Goal: Find contact information: Find contact information

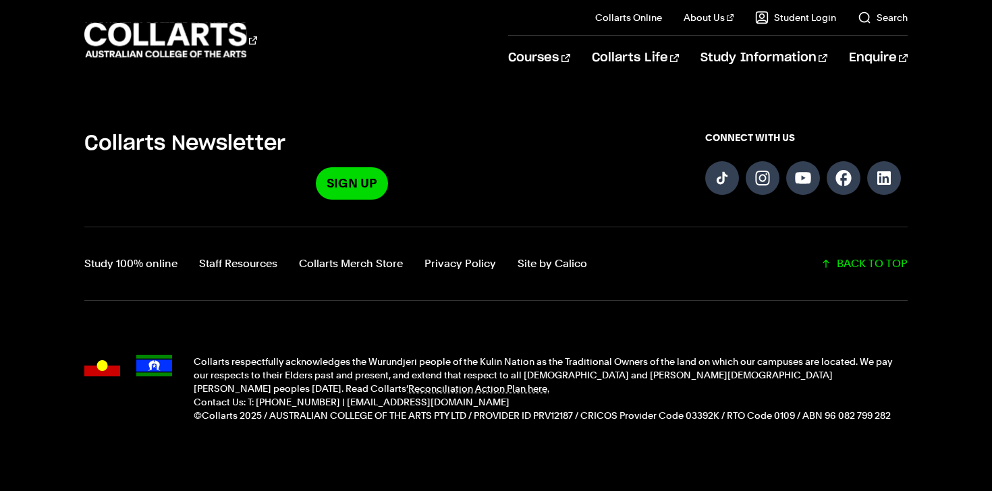
scroll to position [3374, 0]
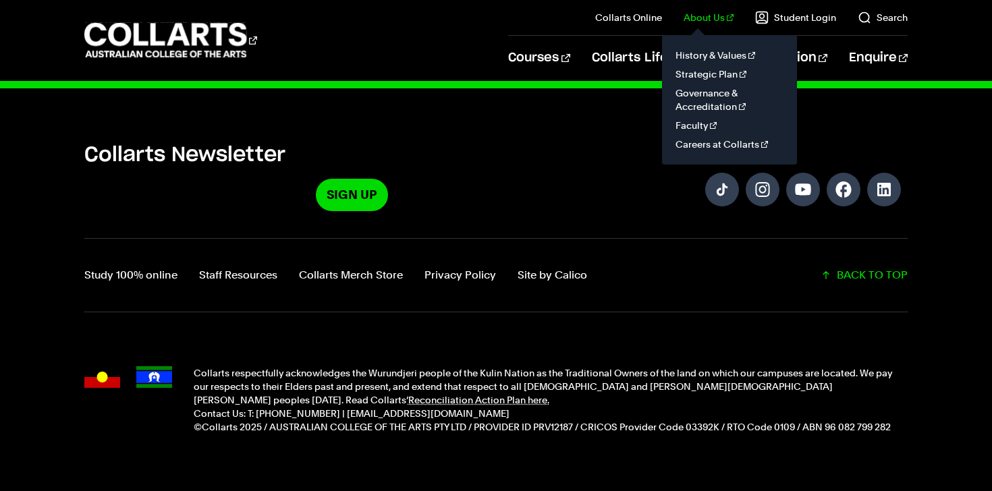
click at [716, 16] on link "About Us" at bounding box center [708, 17] width 50 height 13
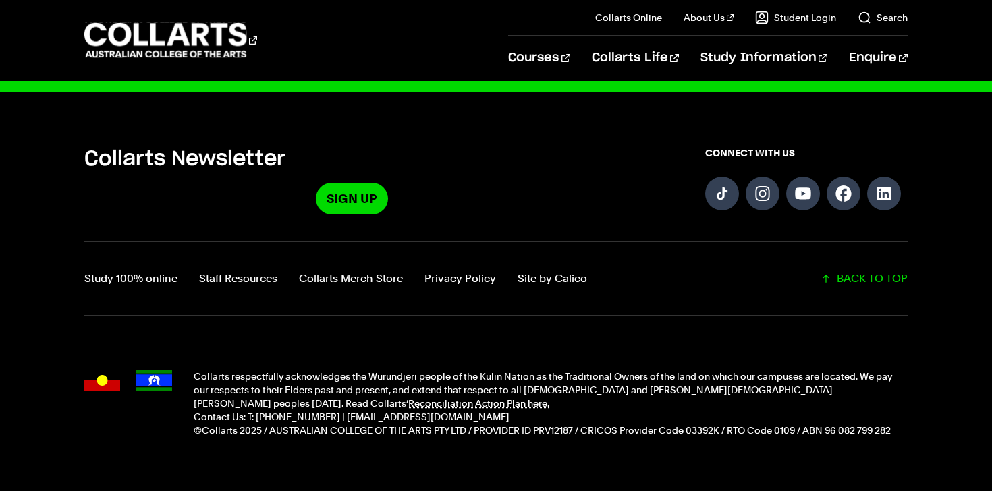
scroll to position [974, 0]
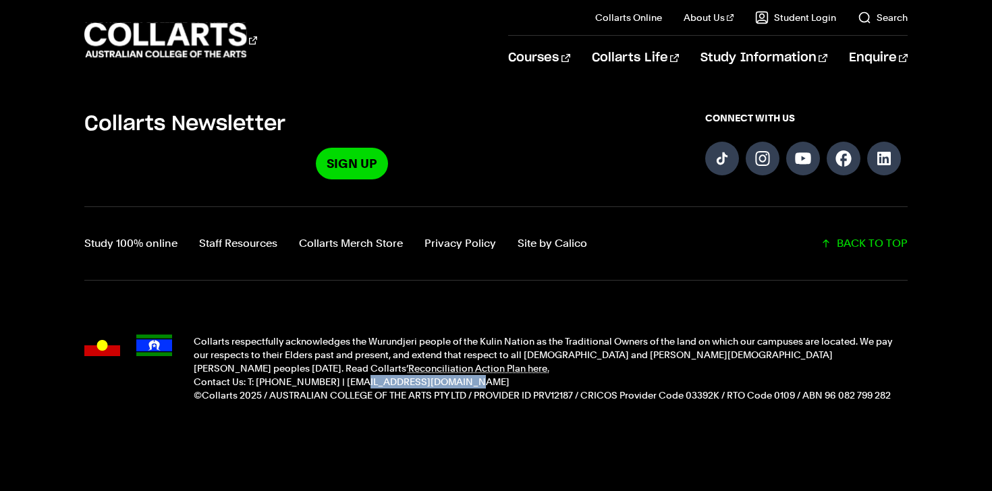
drag, startPoint x: 442, startPoint y: 360, endPoint x: 341, endPoint y: 366, distance: 101.4
click at [341, 375] on p "Contact Us: T: [PHONE_NUMBER] | [EMAIL_ADDRESS][DOMAIN_NAME]" at bounding box center [551, 381] width 714 height 13
copy p "info@collarts.edu.au"
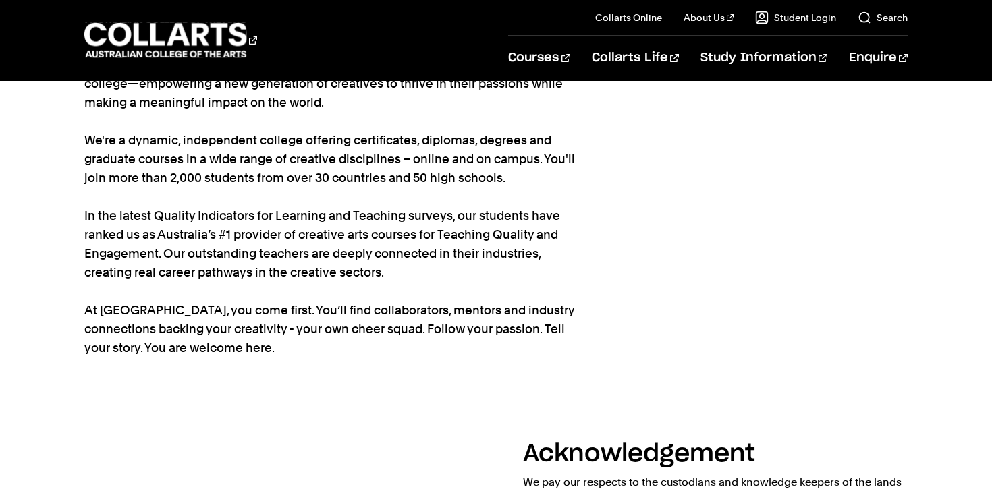
scroll to position [0, 0]
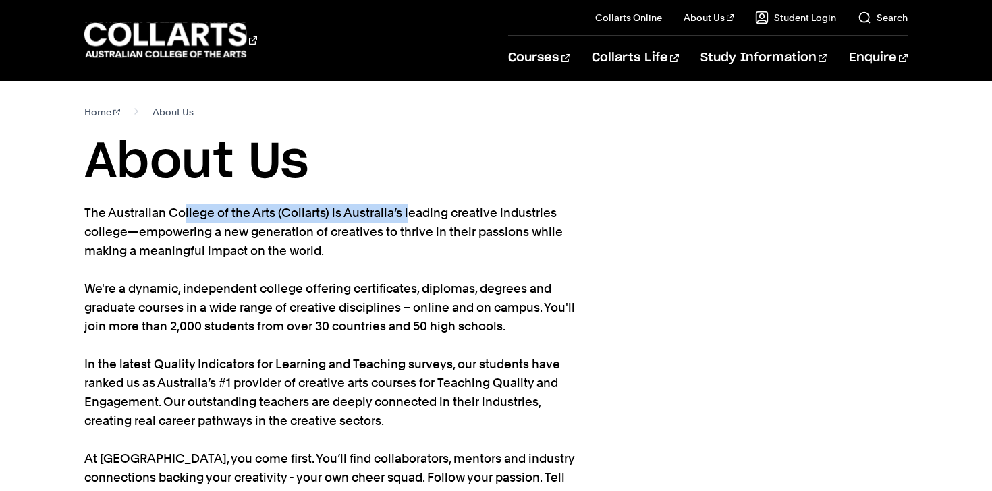
drag, startPoint x: 85, startPoint y: 213, endPoint x: 327, endPoint y: 204, distance: 242.3
click at [327, 204] on p "The Australian College of the Arts (Collarts) is Australia’s leading creative i…" at bounding box center [330, 355] width 492 height 302
copy p "The Australian College of the Arts (Collarts)"
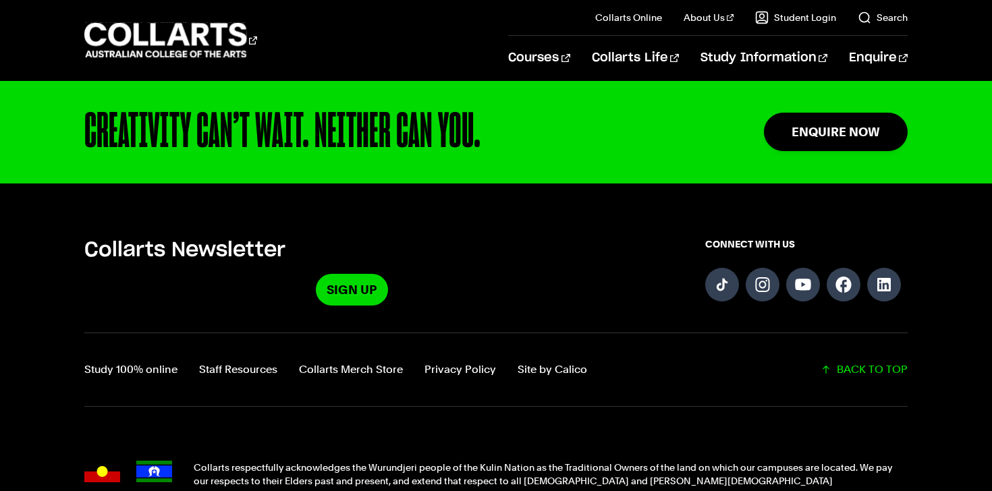
scroll to position [889, 0]
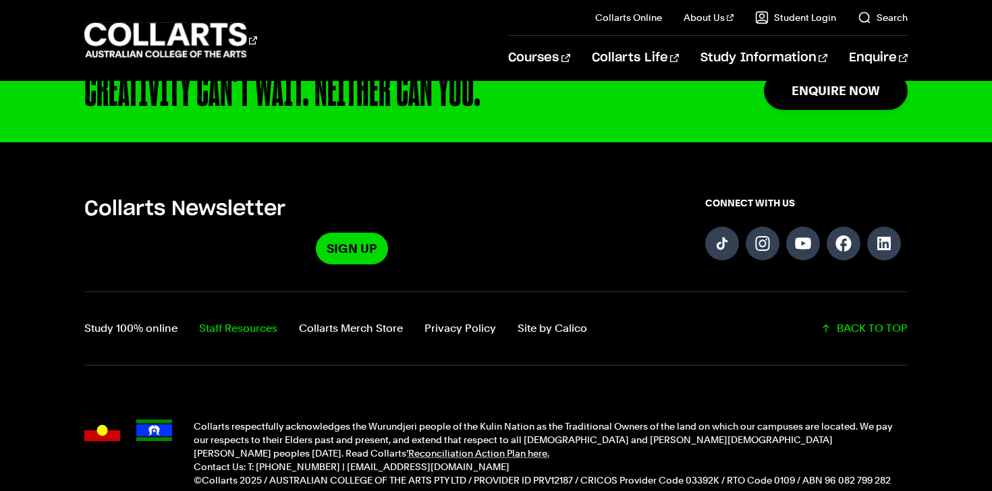
click at [236, 319] on link "Staff Resources" at bounding box center [238, 328] width 78 height 19
